Goal: Transaction & Acquisition: Subscribe to service/newsletter

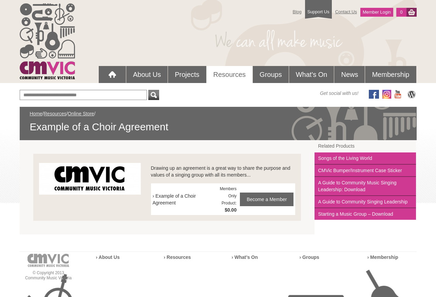
scroll to position [102, 0]
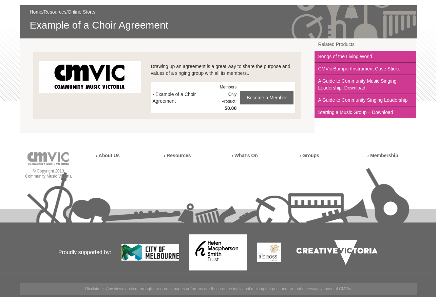
click at [185, 93] on span "› Example of a Choir Agreement" at bounding box center [186, 98] width 67 height 14
click at [266, 97] on link "Become a Member" at bounding box center [267, 98] width 54 height 14
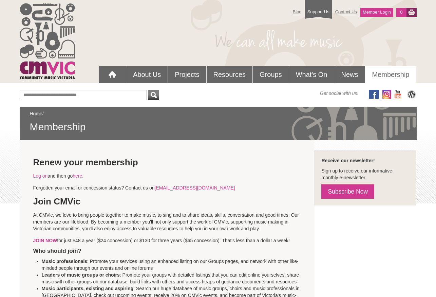
scroll to position [98, 0]
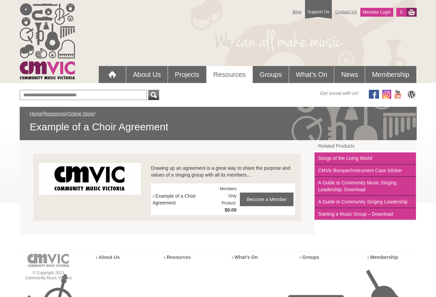
scroll to position [102, 0]
